Goal: Find contact information: Find contact information

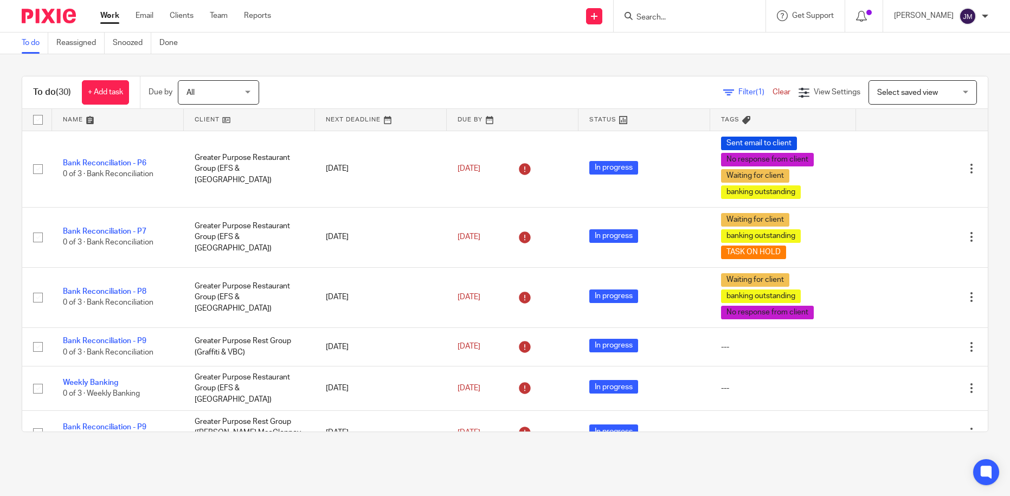
click at [165, 13] on ul "Work Email Clients Team Reports" at bounding box center [193, 15] width 187 height 11
click at [188, 17] on link "Clients" at bounding box center [182, 15] width 24 height 11
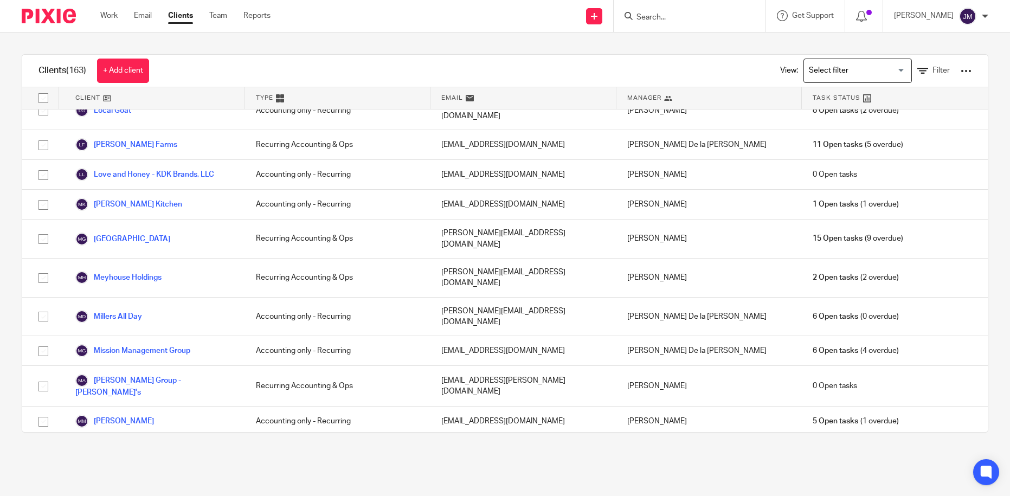
scroll to position [2032, 0]
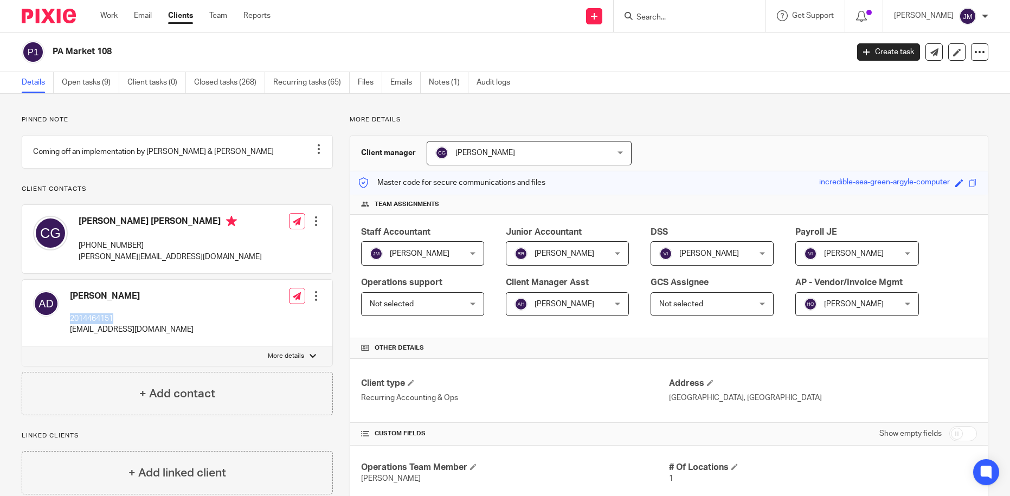
drag, startPoint x: 133, startPoint y: 329, endPoint x: 68, endPoint y: 331, distance: 64.5
click at [68, 331] on div "Anthony Dicio 2014464151 afdicio@mac.com Edit contact Create client from contac…" at bounding box center [177, 313] width 310 height 67
copy p "2014464151"
